Goal: Transaction & Acquisition: Download file/media

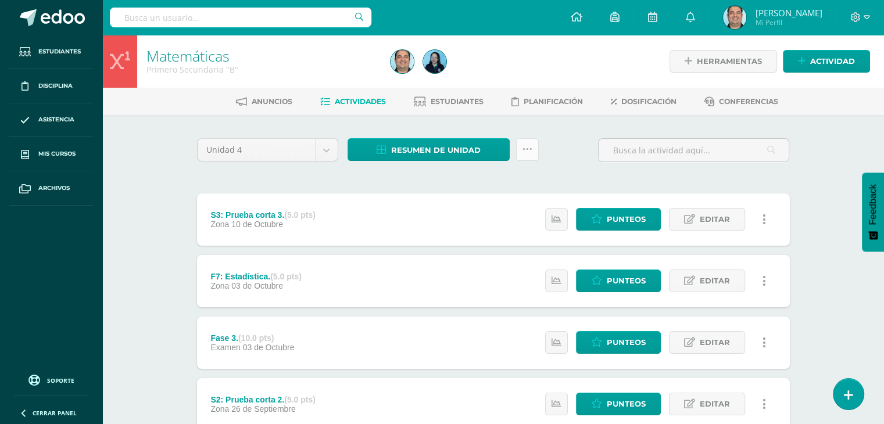
click at [527, 151] on icon at bounding box center [528, 150] width 10 height 10
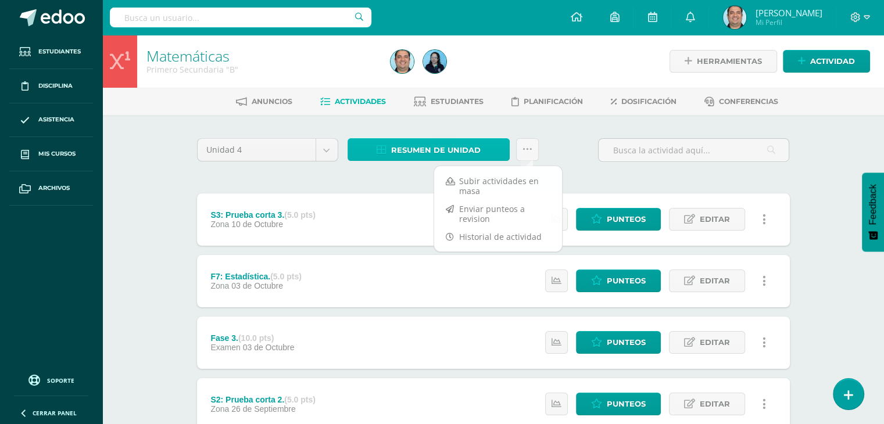
click at [435, 155] on span "Resumen de unidad" at bounding box center [436, 151] width 90 height 22
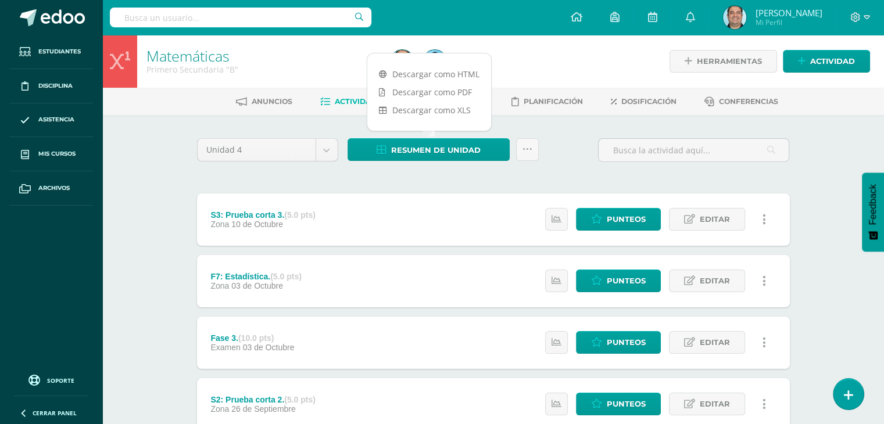
click at [448, 59] on div "Descargar como HTML Descargar como PDF Descargar como XLS" at bounding box center [429, 92] width 125 height 78
click at [443, 73] on link "Descargar como HTML" at bounding box center [429, 74] width 124 height 18
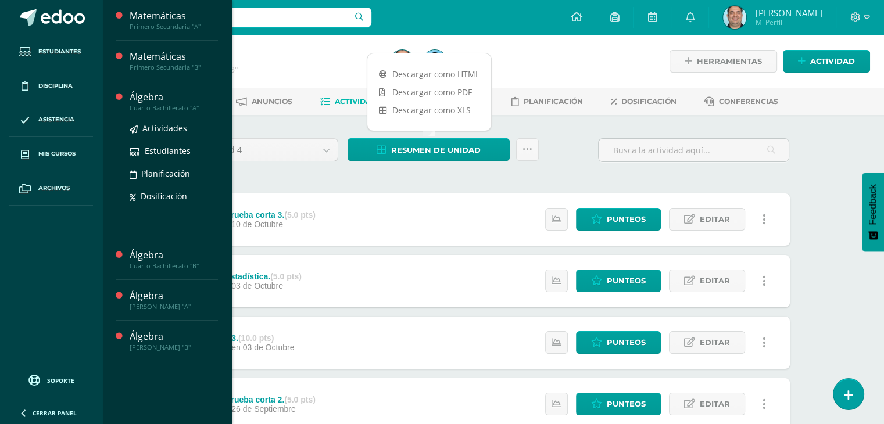
click at [156, 94] on div "Álgebra" at bounding box center [174, 97] width 88 height 13
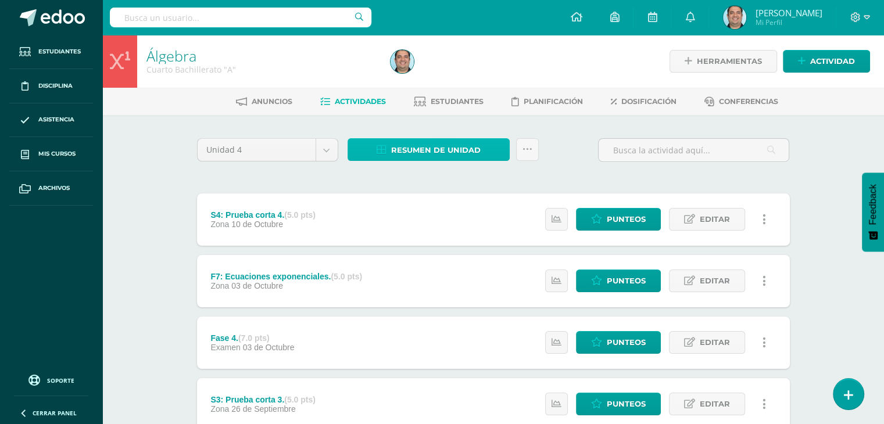
click at [435, 156] on span "Resumen de unidad" at bounding box center [436, 151] width 90 height 22
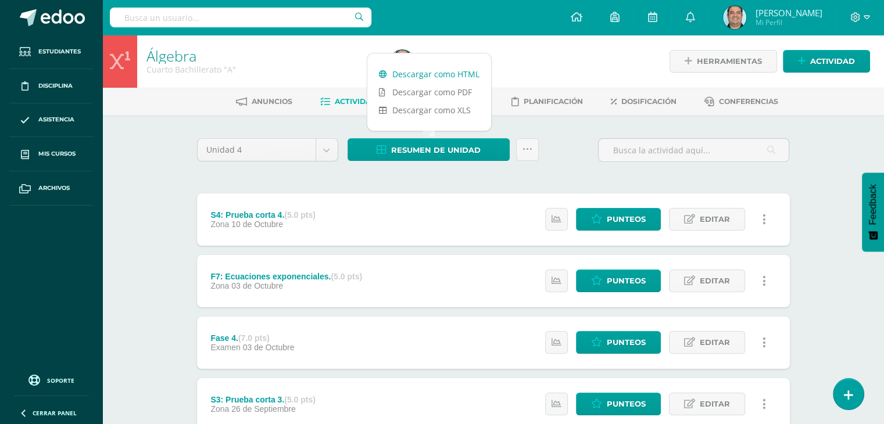
click at [437, 70] on link "Descargar como HTML" at bounding box center [429, 74] width 124 height 18
click at [426, 77] on link "Descargar como HTML" at bounding box center [429, 74] width 124 height 18
click at [494, 12] on div "Configuración Cerrar sesión Raúl Mi Perfil Avisos 21 avisos sin leer Avisos Mer…" at bounding box center [493, 17] width 782 height 35
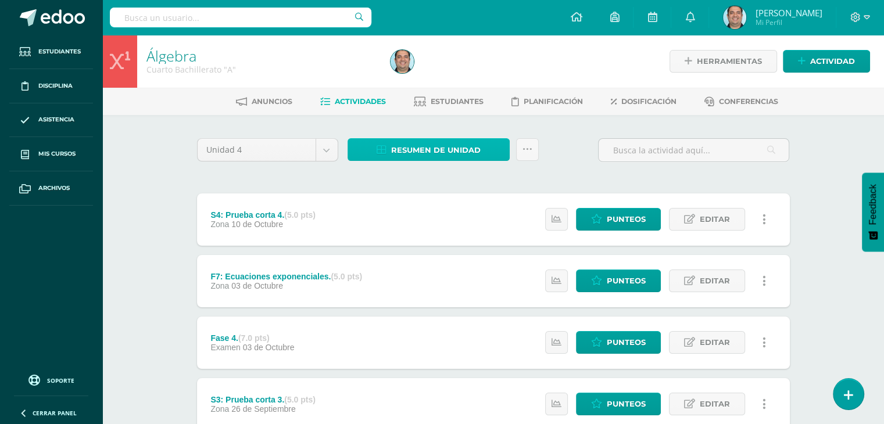
click at [416, 159] on span "Resumen de unidad" at bounding box center [436, 151] width 90 height 22
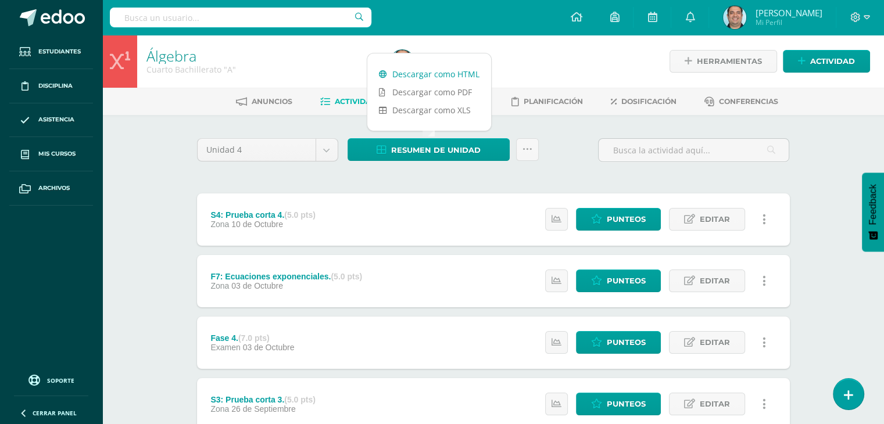
click at [422, 76] on link "Descargar como HTML" at bounding box center [429, 74] width 124 height 18
